Goal: Information Seeking & Learning: Understand process/instructions

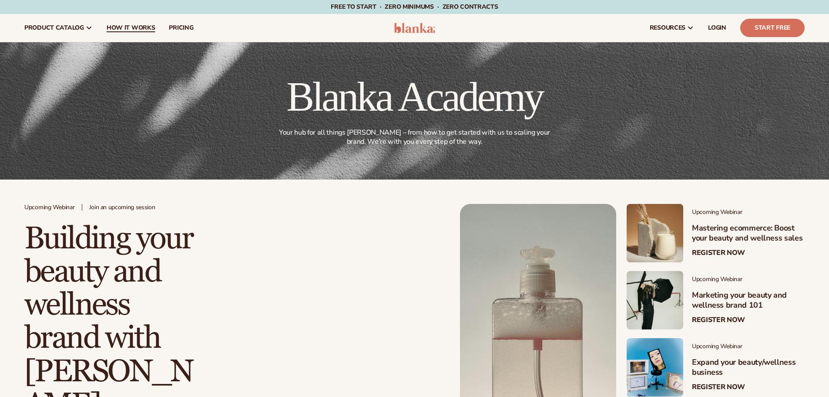
click at [142, 27] on span "How It Works" at bounding box center [131, 27] width 49 height 7
click at [144, 27] on span "How It Works" at bounding box center [131, 27] width 49 height 7
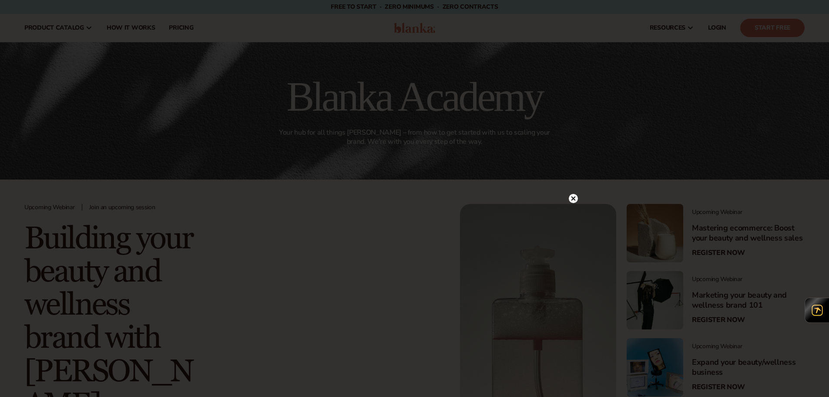
click at [261, 42] on div at bounding box center [414, 198] width 829 height 397
click at [570, 200] on circle at bounding box center [573, 198] width 9 height 9
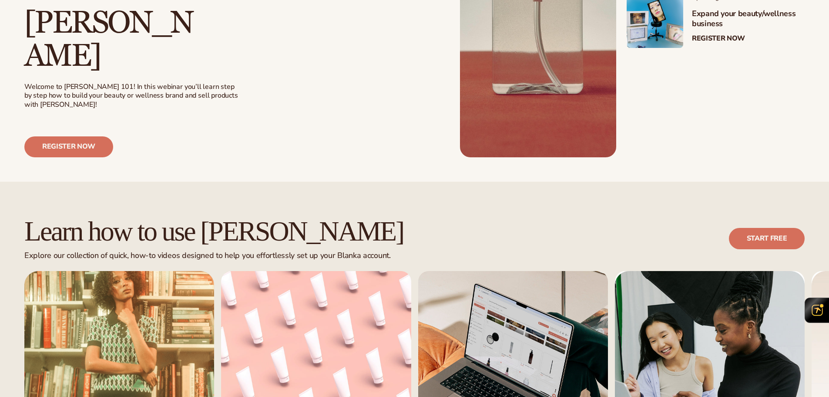
scroll to position [522, 0]
